Goal: Information Seeking & Learning: Learn about a topic

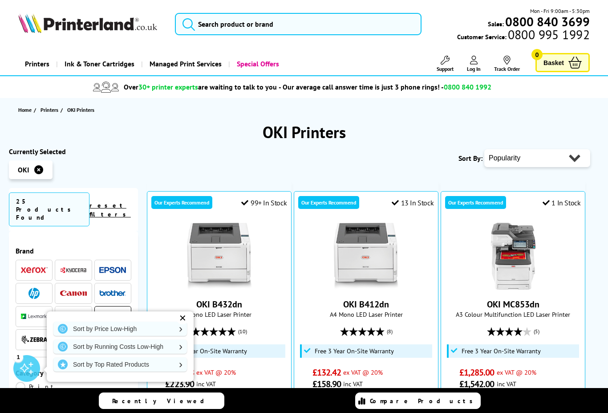
scroll to position [239, 0]
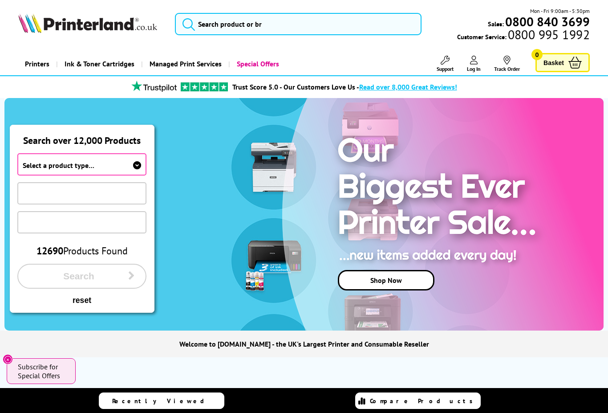
click at [132, 166] on span "Select a product type…" at bounding box center [81, 164] width 129 height 22
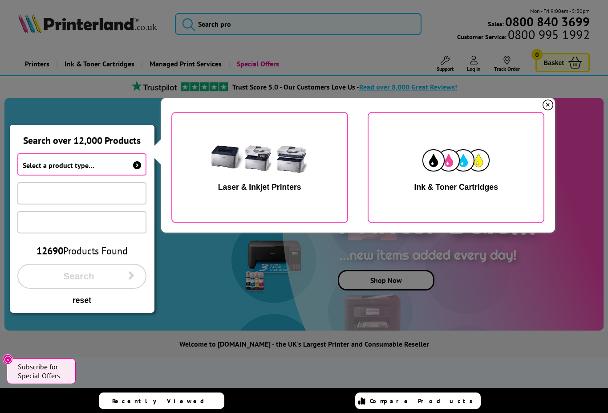
click at [488, 170] on img "button" at bounding box center [455, 160] width 67 height 22
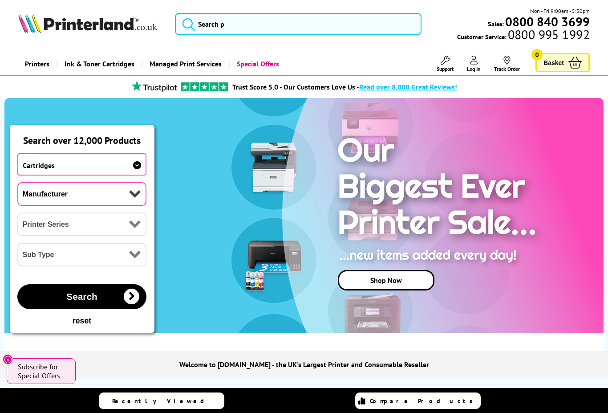
click at [32, 196] on select "Manufacturer Brother Canon Cubify Dell Dymo Epson HP Kodak Konica Minolta Kyoce…" at bounding box center [81, 194] width 129 height 24
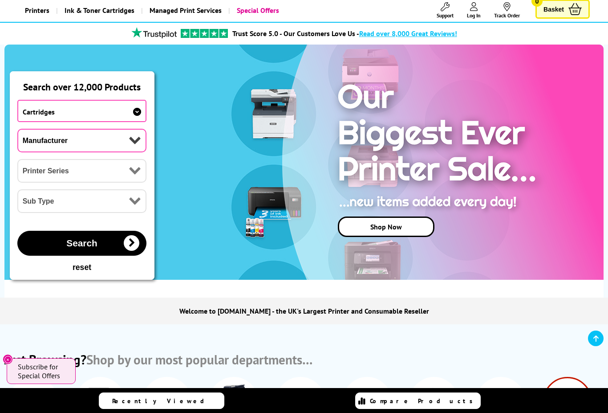
scroll to position [121, 0]
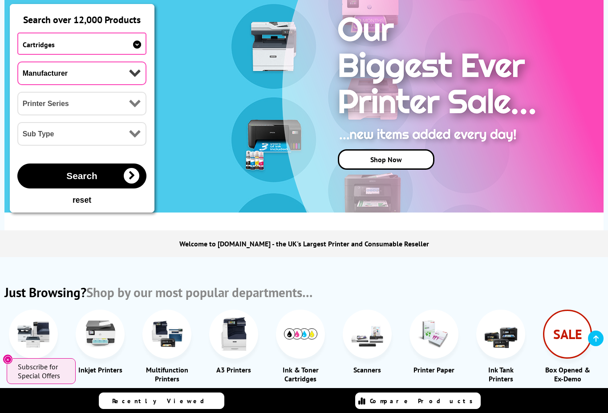
click at [41, 181] on button "Search" at bounding box center [81, 175] width 129 height 25
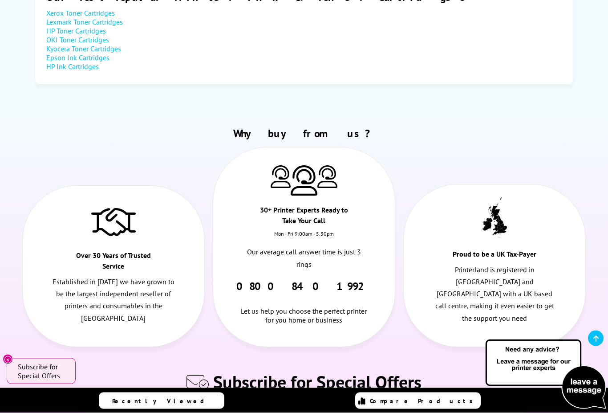
scroll to position [858, 0]
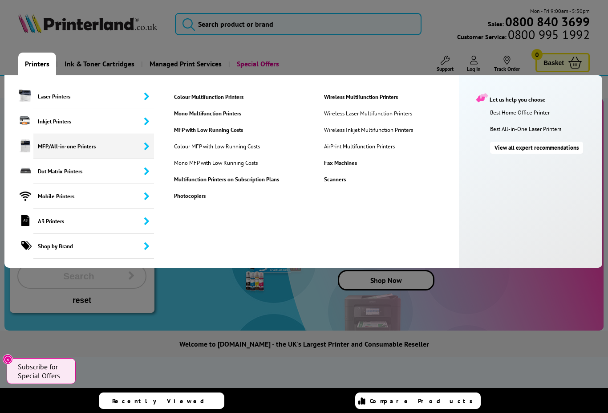
click at [178, 99] on link "Colour Multifunction Printers" at bounding box center [242, 97] width 150 height 8
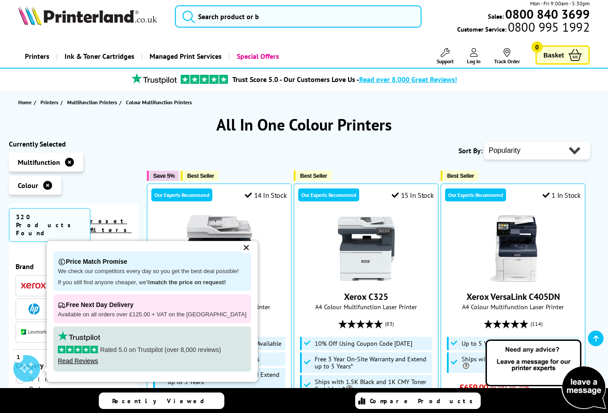
scroll to position [65, 0]
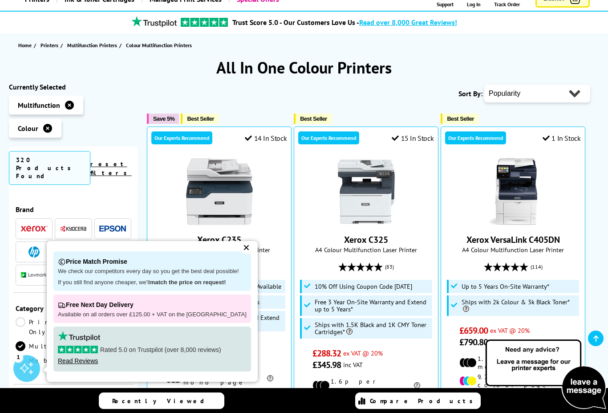
click at [240, 254] on div "✕" at bounding box center [246, 247] width 12 height 12
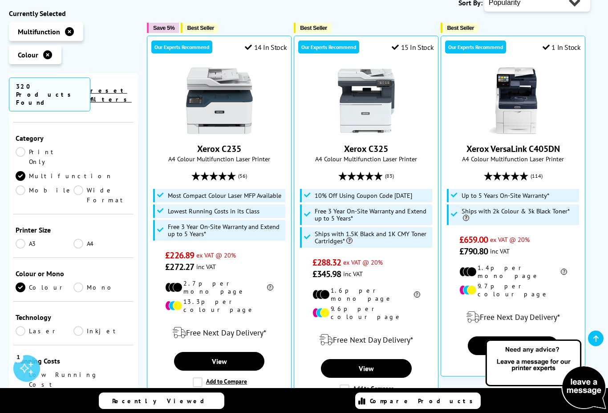
scroll to position [110, 0]
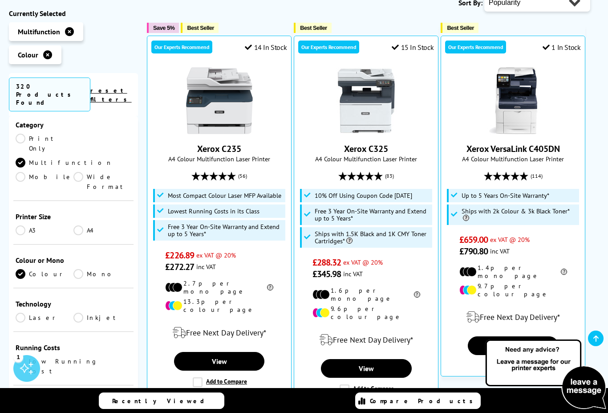
click at [24, 225] on link "A3" at bounding box center [45, 230] width 58 height 10
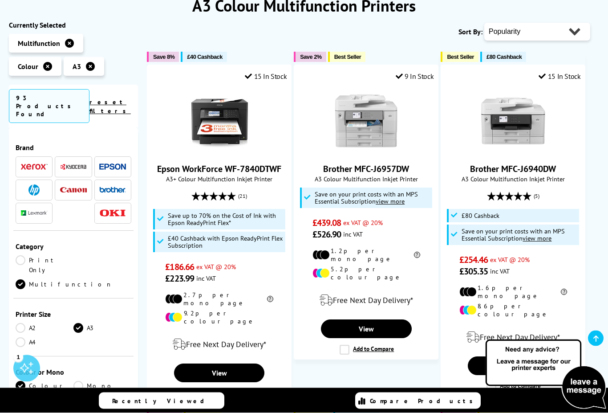
scroll to position [126, 0]
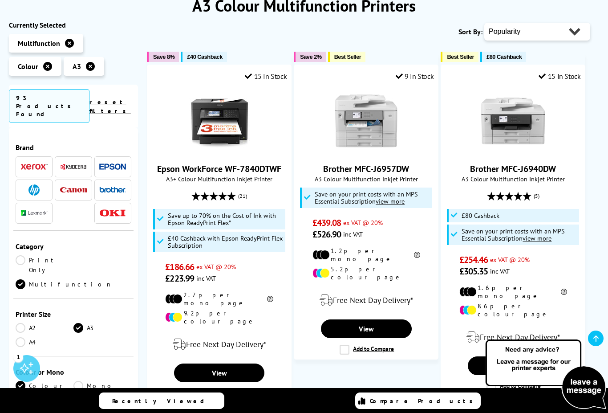
click at [378, 320] on link "View" at bounding box center [366, 328] width 91 height 19
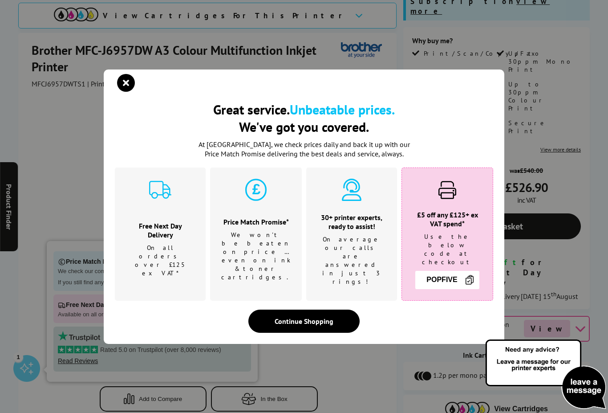
scroll to position [194, 0]
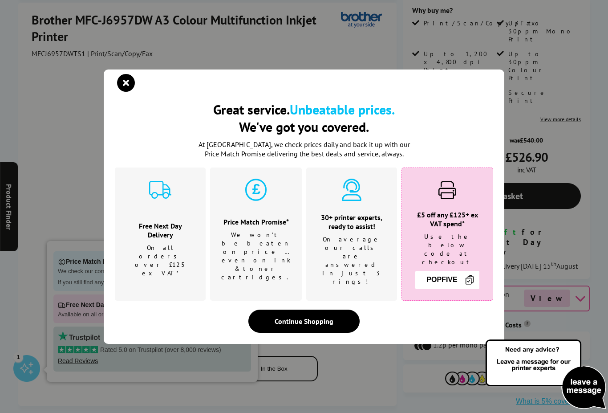
click at [128, 92] on icon "close modal" at bounding box center [126, 83] width 18 height 18
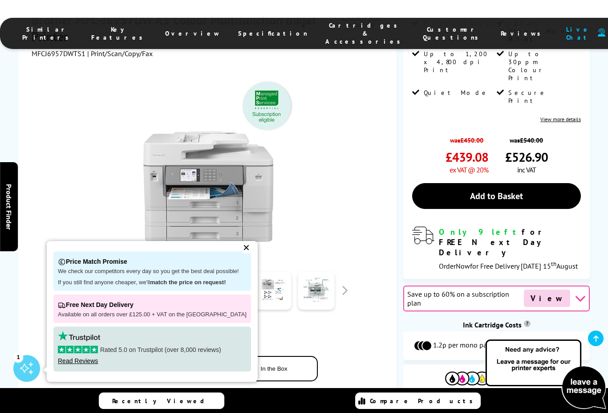
click at [244, 254] on div "✕" at bounding box center [246, 247] width 12 height 12
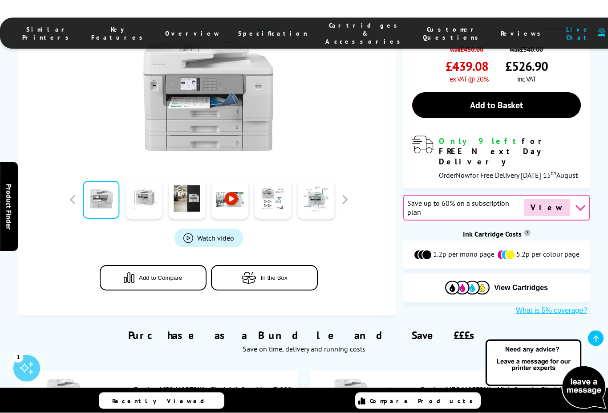
scroll to position [319, 0]
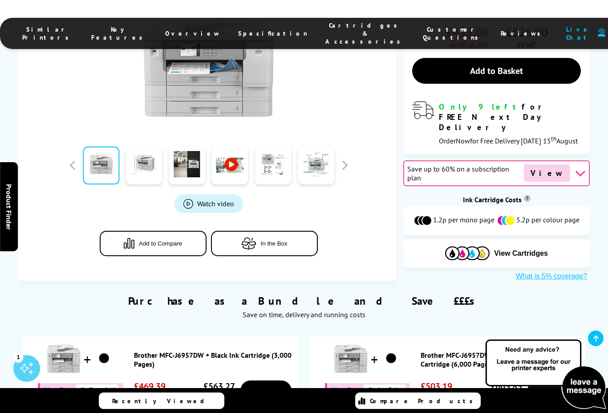
click at [180, 194] on link "Watch video" at bounding box center [208, 203] width 69 height 19
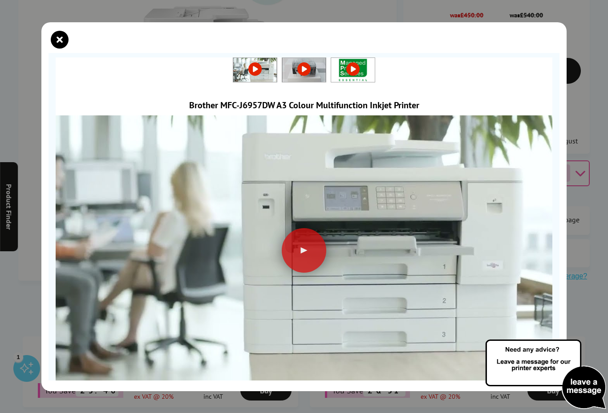
click at [303, 247] on div at bounding box center [304, 250] width 44 height 44
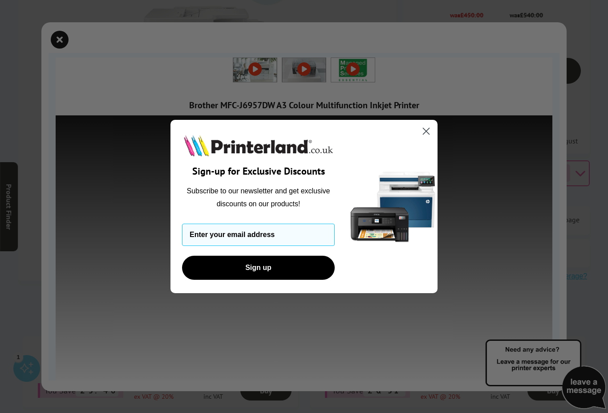
click at [427, 138] on circle "Close dialog" at bounding box center [426, 131] width 15 height 15
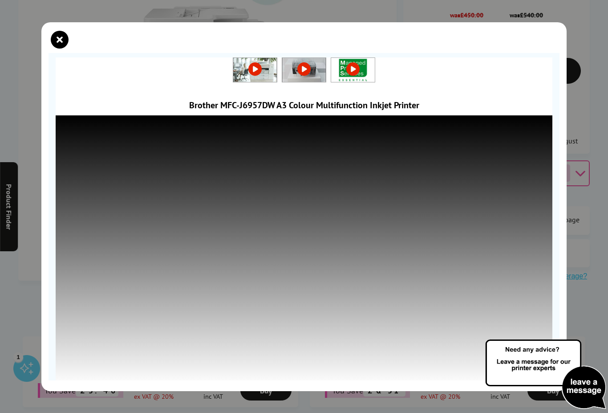
click at [62, 36] on icon "close modal" at bounding box center [60, 40] width 18 height 18
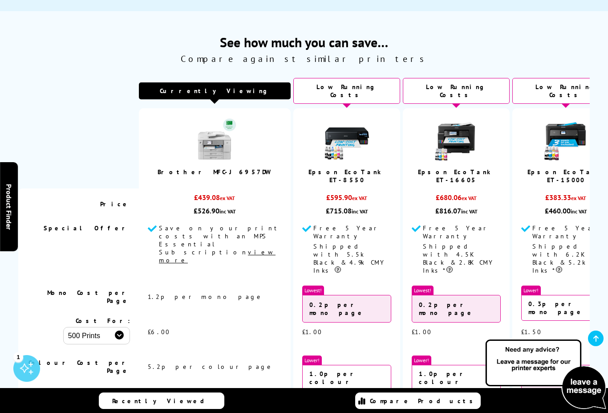
scroll to position [1158, 0]
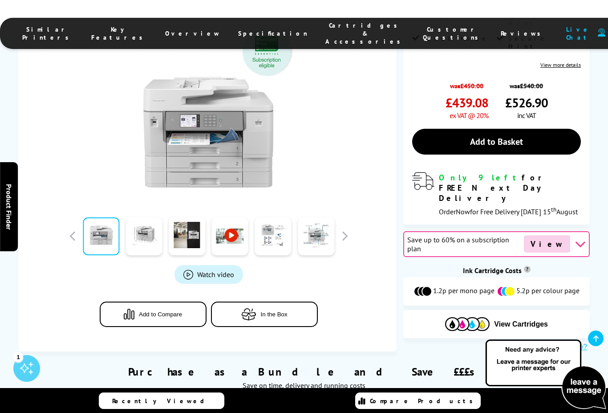
click at [46, 82] on div at bounding box center [209, 104] width 354 height 201
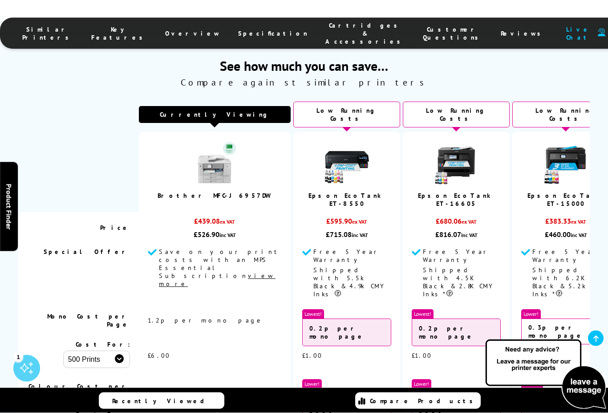
scroll to position [1162, 0]
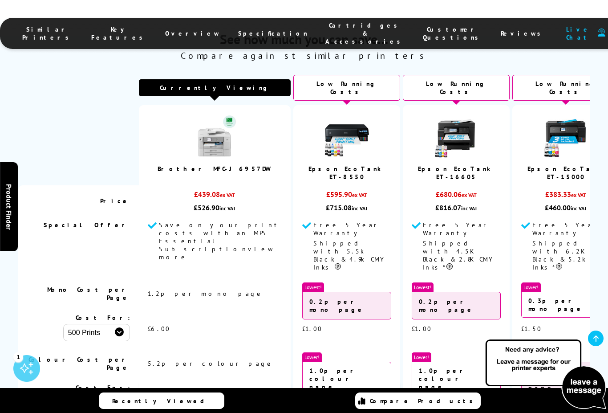
click at [163, 79] on div "Currently Viewing" at bounding box center [215, 87] width 152 height 17
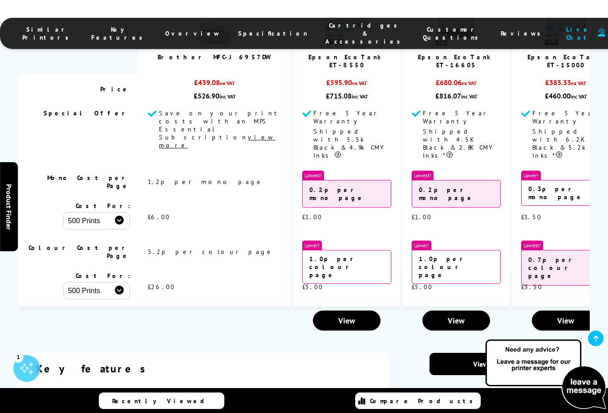
scroll to position [1262, 0]
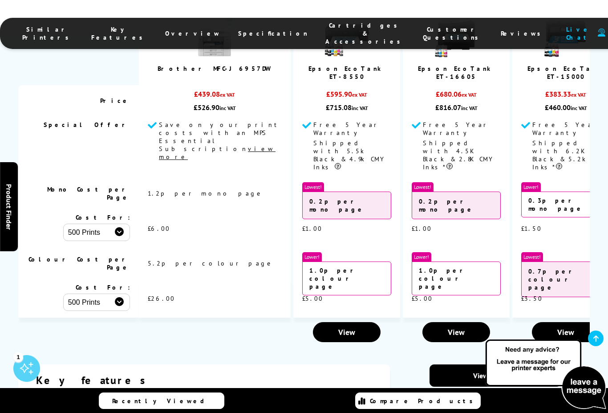
click at [209, 29] on span "Overview" at bounding box center [192, 33] width 55 height 8
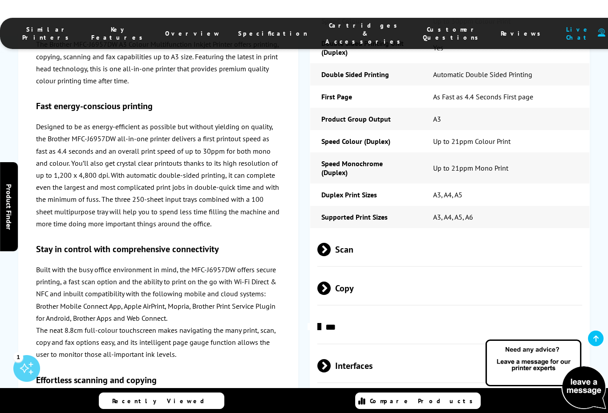
scroll to position [2245, 0]
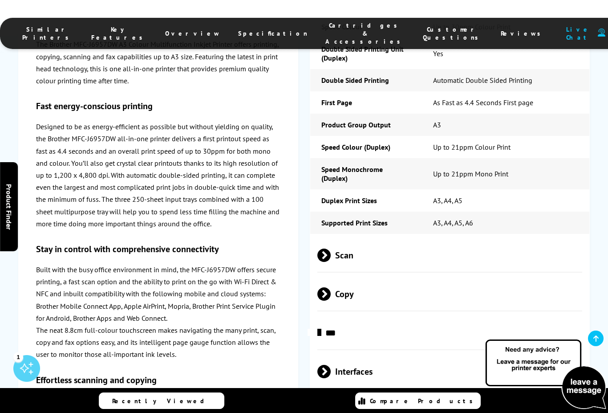
click at [331, 248] on span at bounding box center [331, 254] width 0 height 13
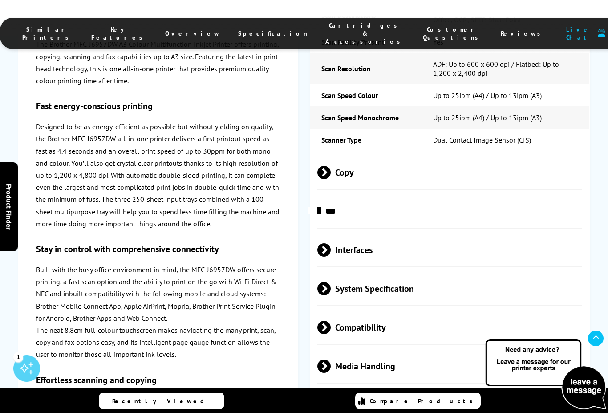
scroll to position [2634, 0]
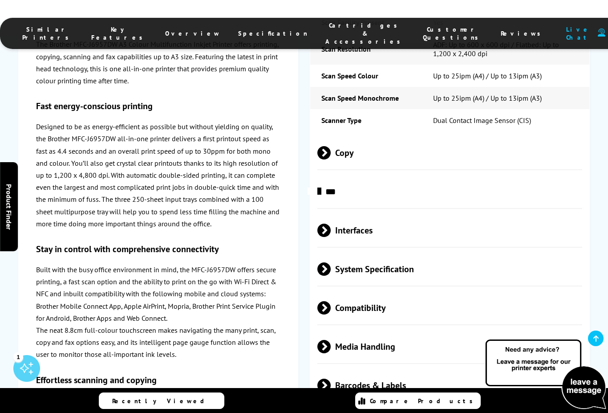
click at [319, 174] on span "***" at bounding box center [449, 190] width 265 height 33
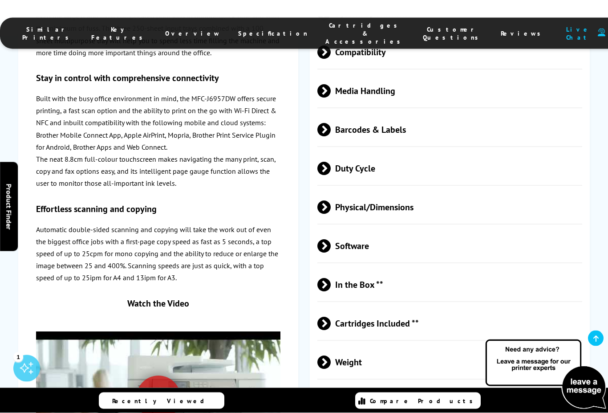
scroll to position [2958, 0]
click at [331, 200] on span at bounding box center [331, 206] width 0 height 13
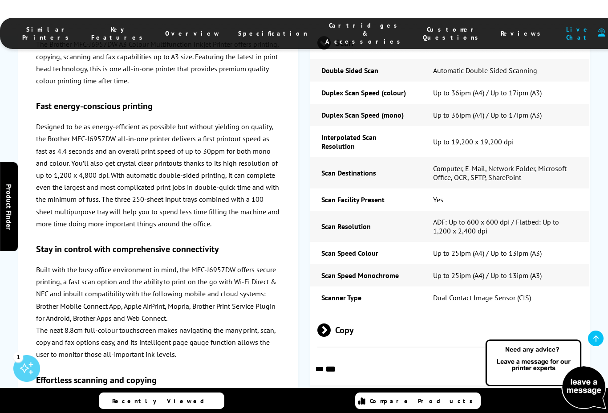
scroll to position [2388, 0]
